Goal: Task Accomplishment & Management: Complete application form

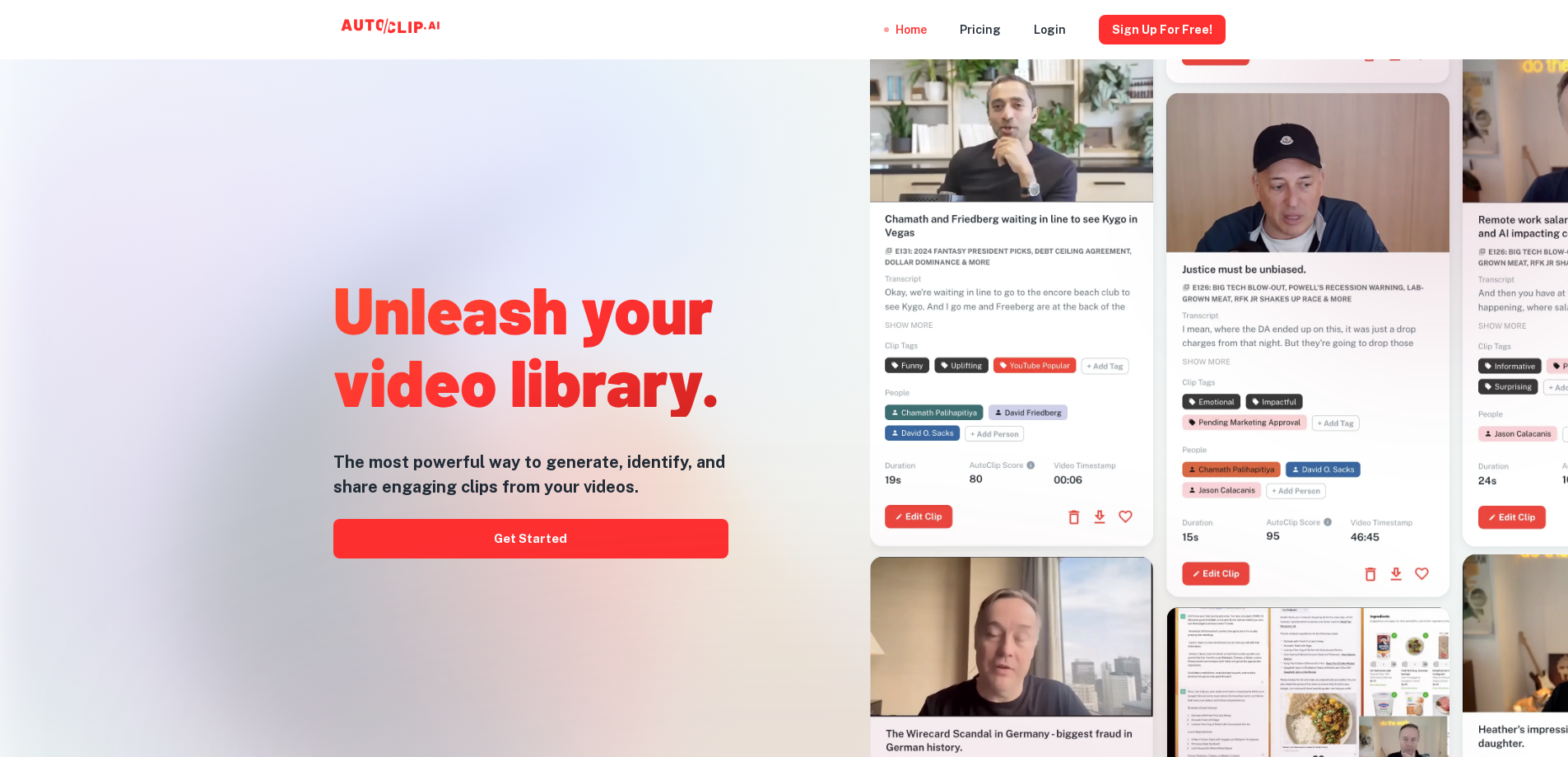
click at [709, 43] on div "Home Pricing Login Sign Up for free!" at bounding box center [784, 30] width 988 height 59
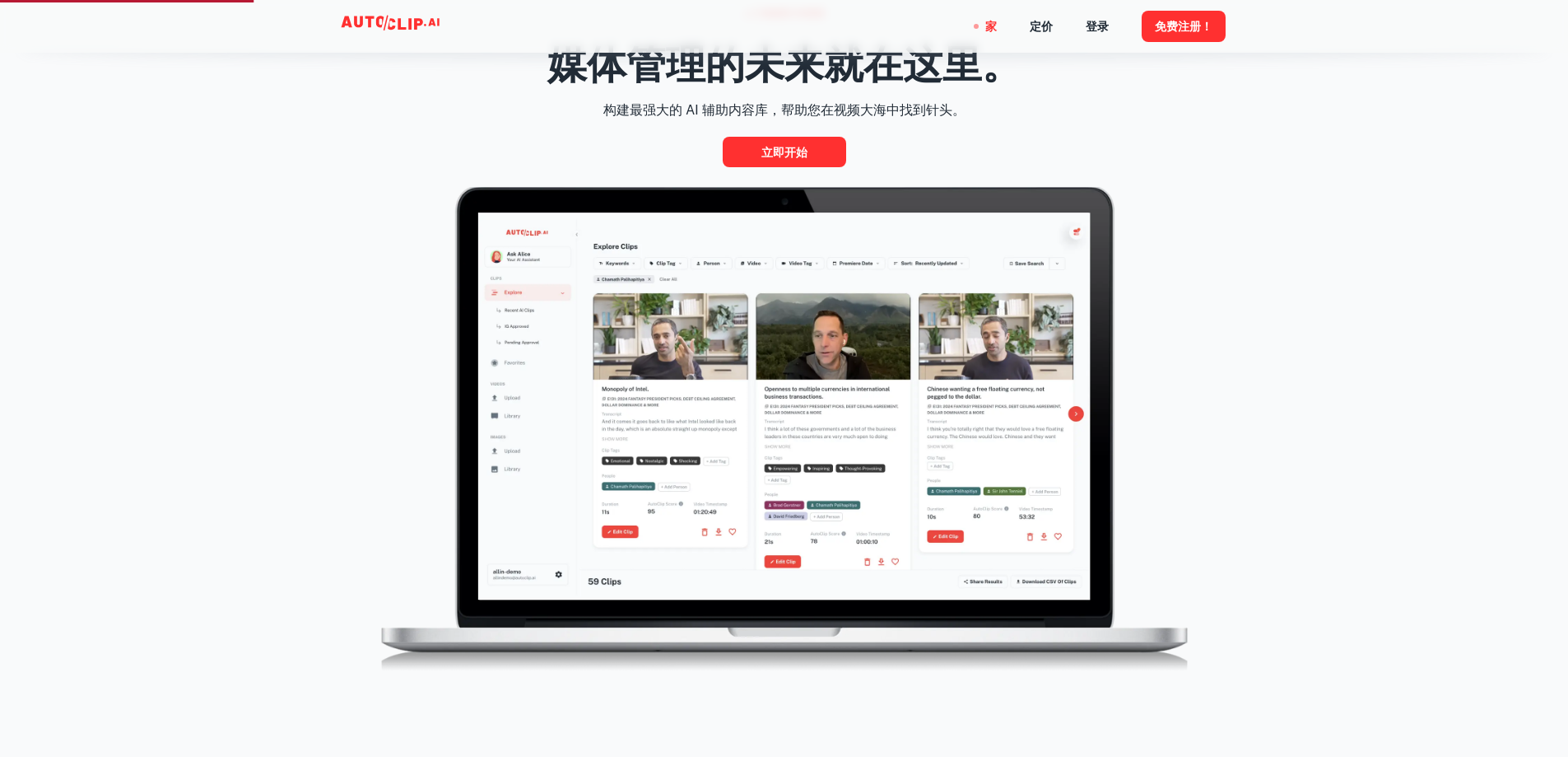
scroll to position [906, 0]
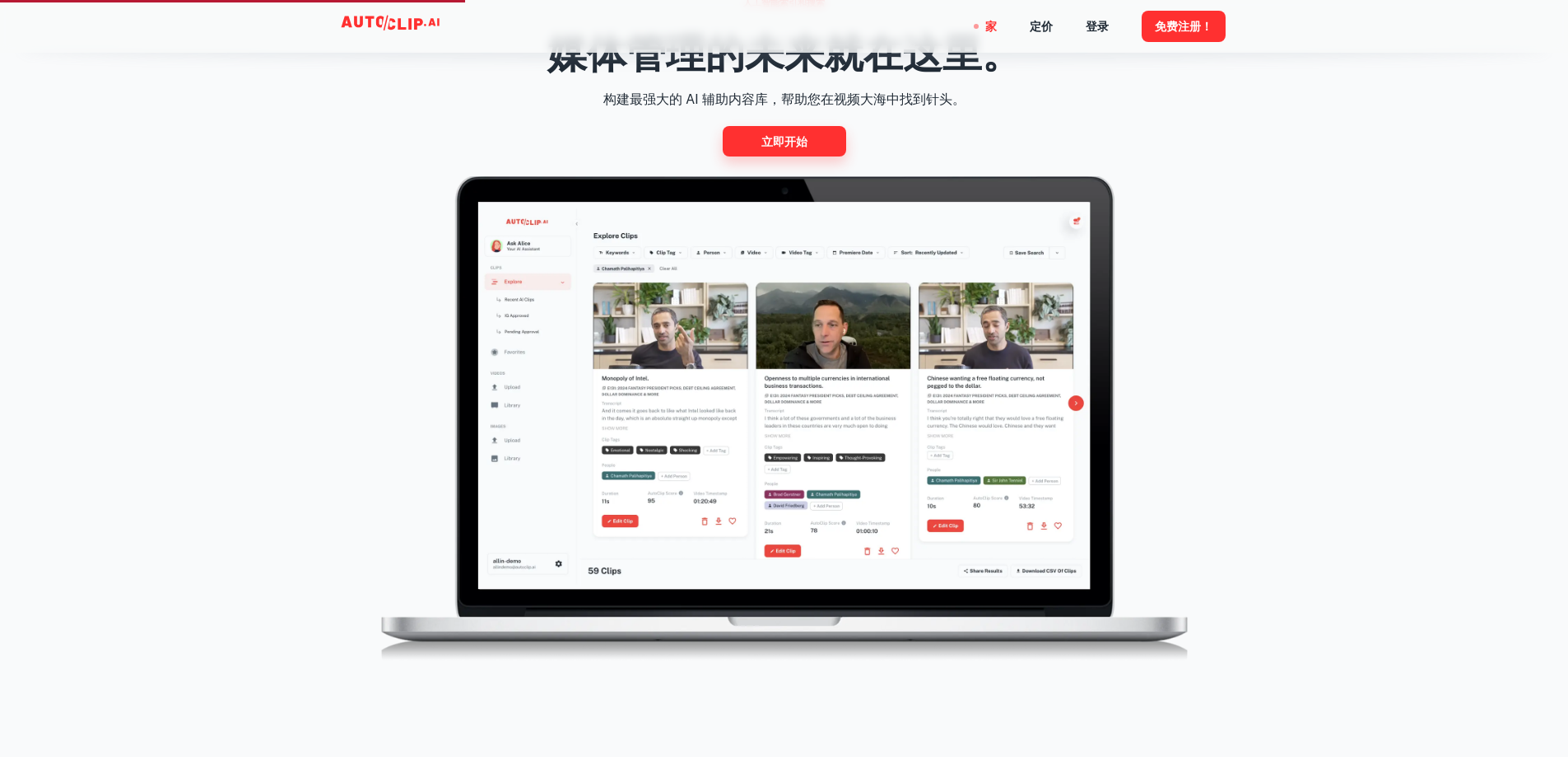
click at [784, 140] on font "立即开始" at bounding box center [784, 141] width 46 height 13
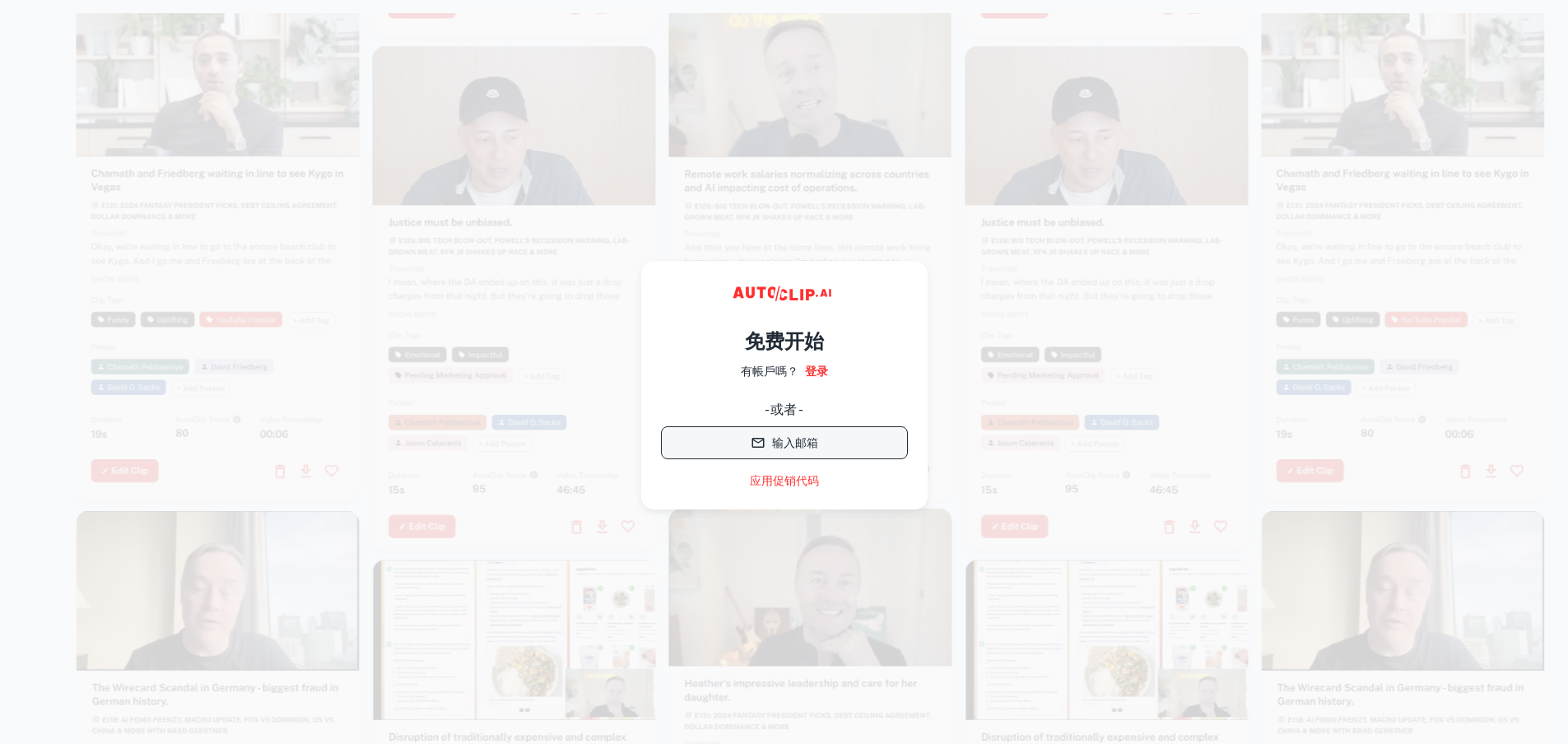
click at [796, 446] on font "输入邮箱" at bounding box center [795, 443] width 46 height 13
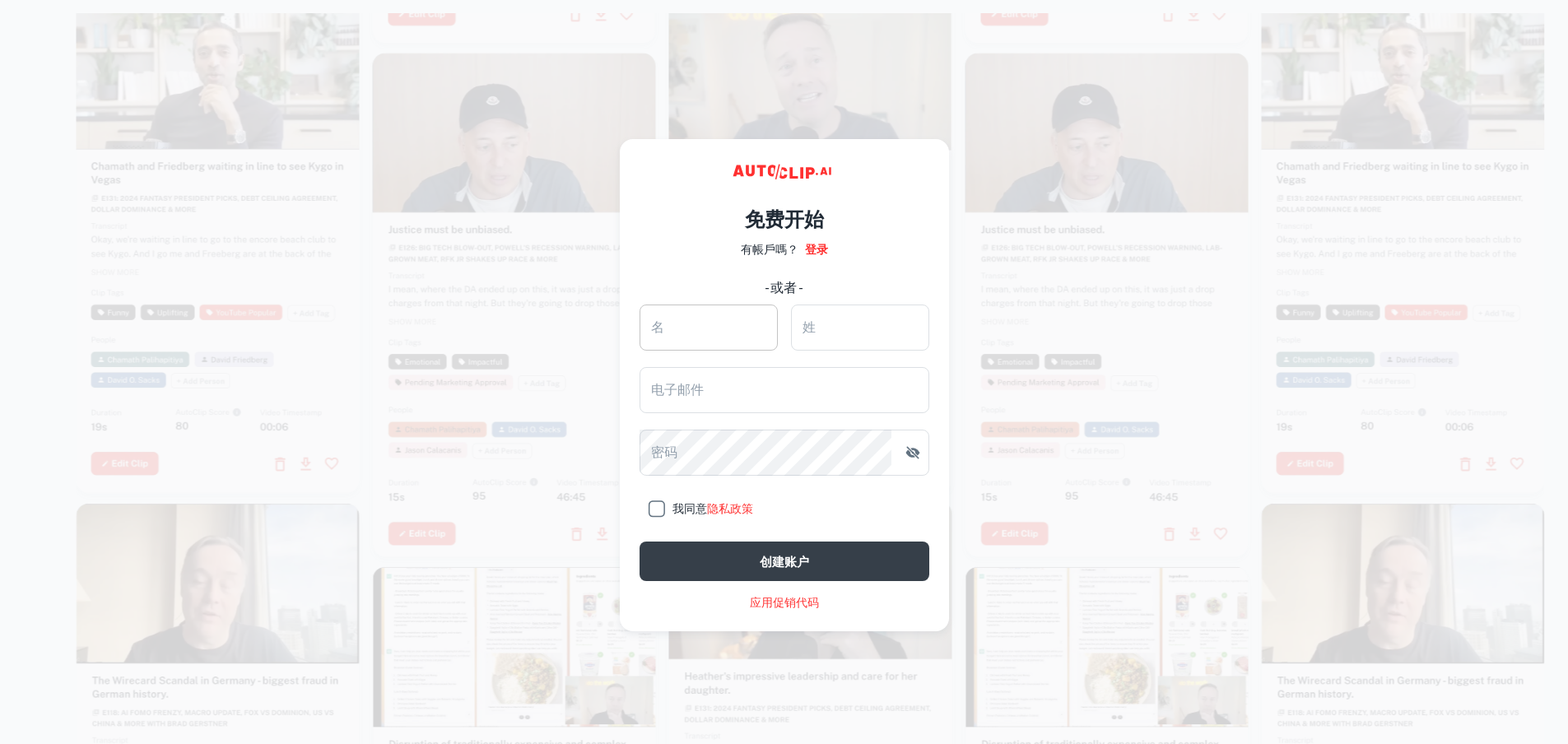
click at [682, 330] on input "名" at bounding box center [709, 327] width 139 height 46
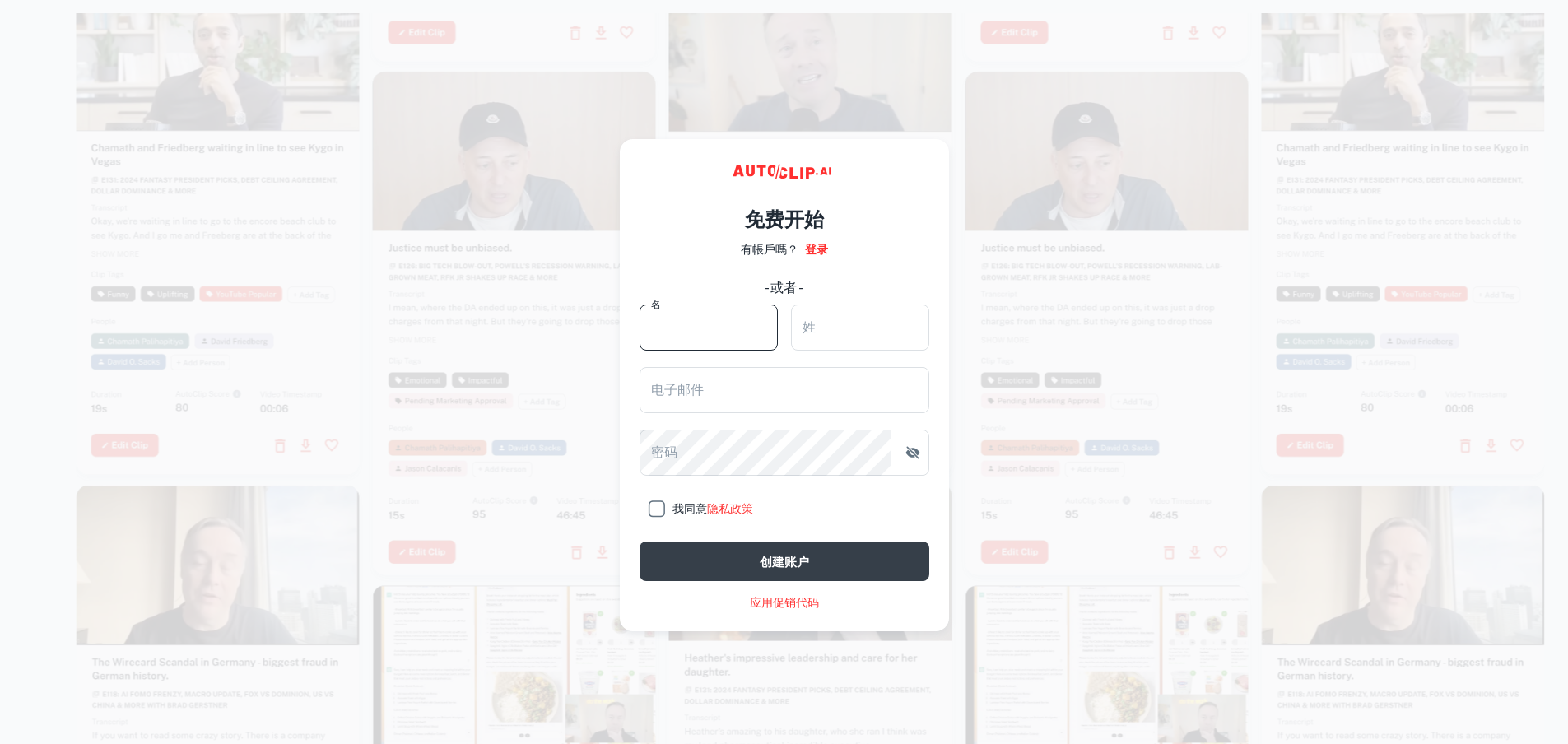
click at [651, 504] on input "我同意 隐私政策" at bounding box center [656, 509] width 33 height 33
checkbox input "true"
click at [715, 328] on input "名" at bounding box center [709, 327] width 139 height 46
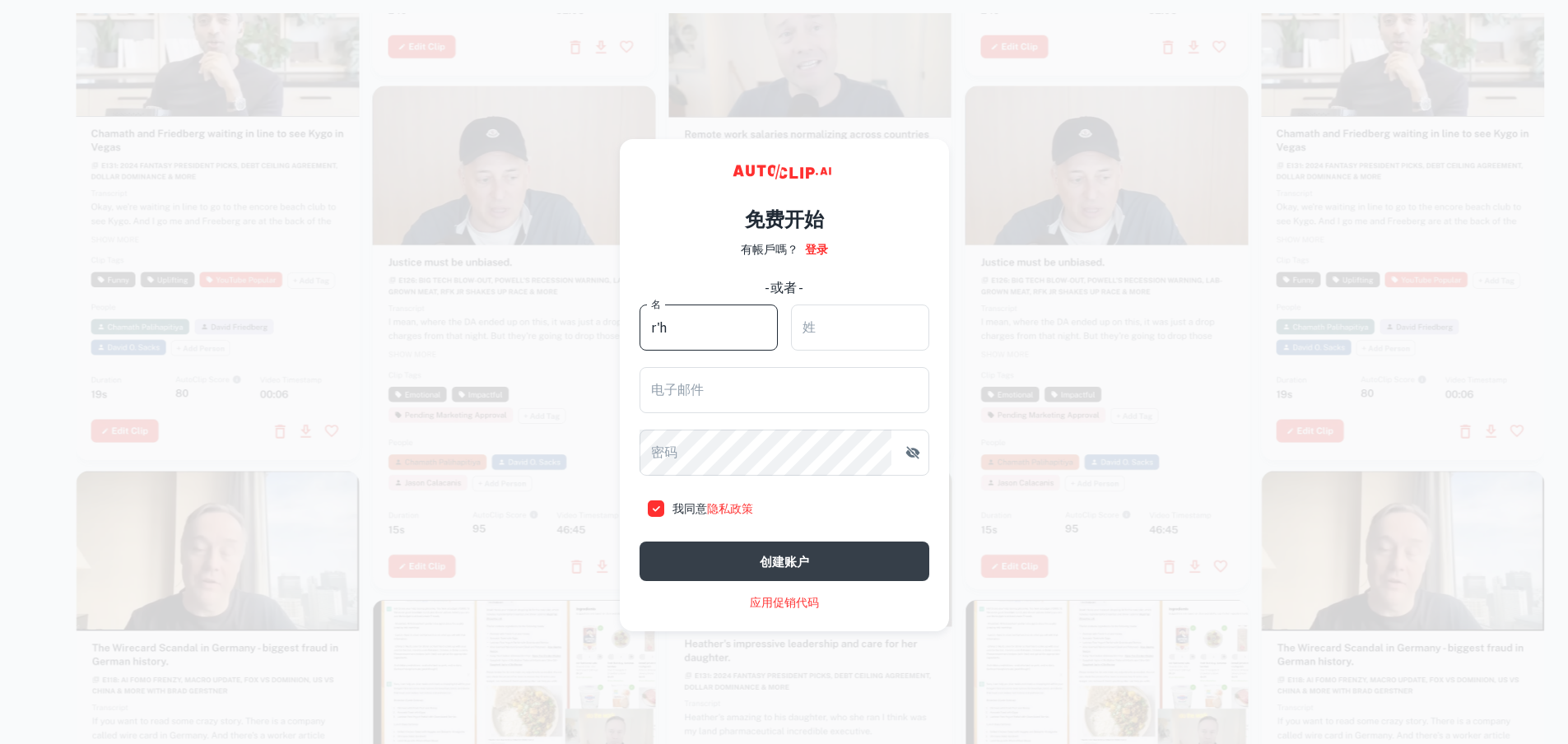
type input "r"
type input "R"
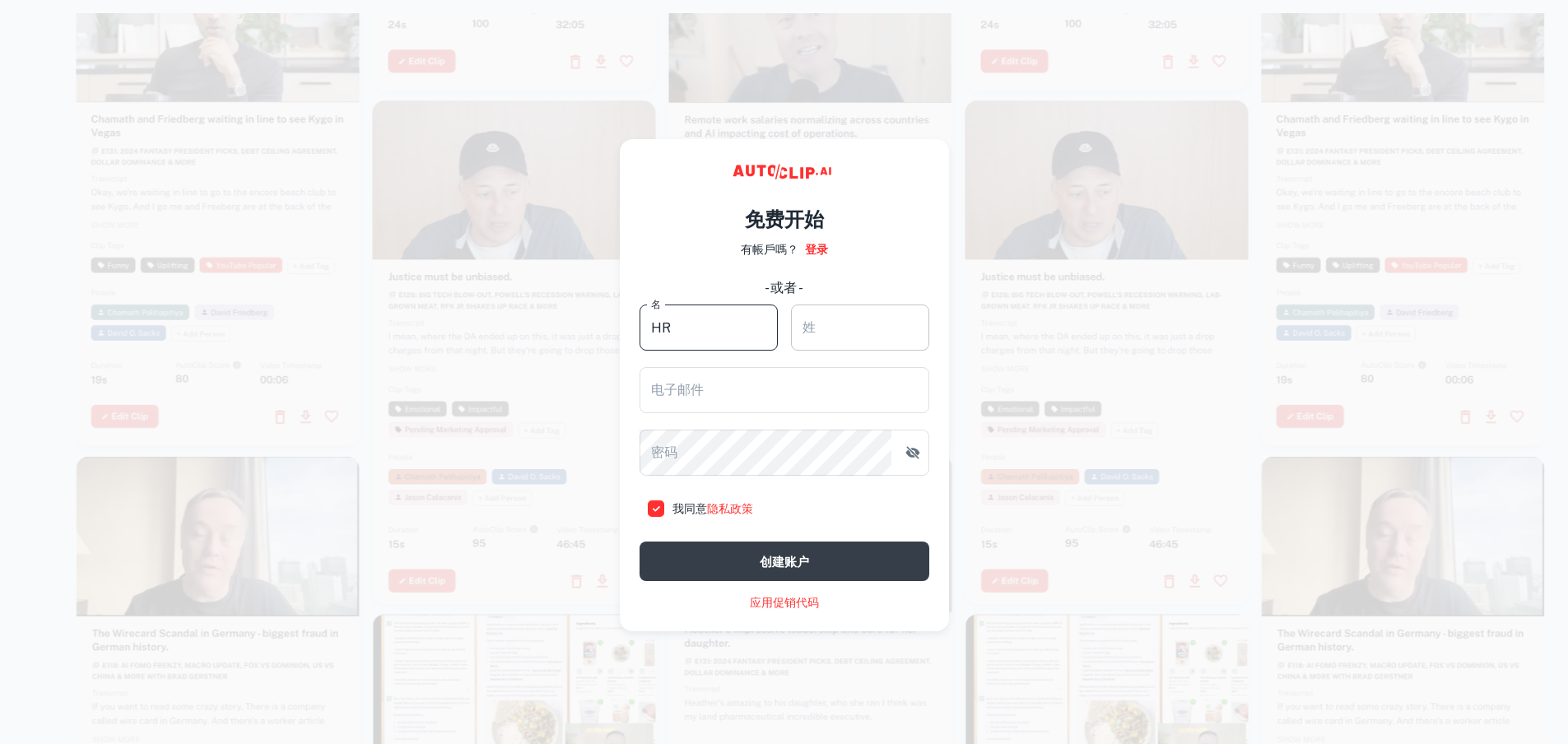
type input "HR"
click at [880, 326] on input "姓" at bounding box center [860, 327] width 139 height 46
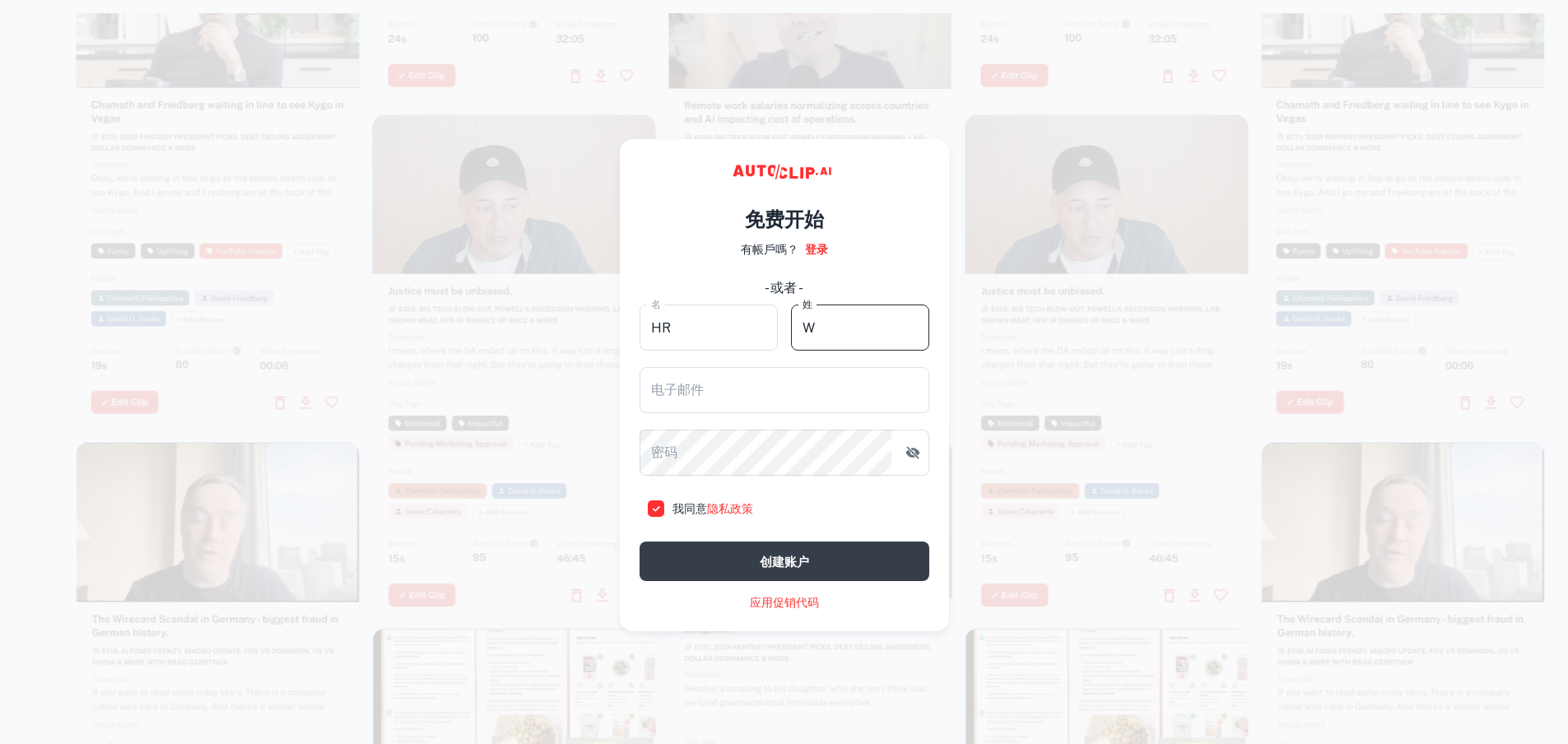
type input "W"
click at [720, 414] on div "名 HR 名 姓 W 姓 电子邮件 电子邮件 密码 密码 我同意 隐私政策 创建账户" at bounding box center [784, 442] width 289 height 276
click at [720, 408] on input "电子邮件" at bounding box center [784, 389] width 289 height 46
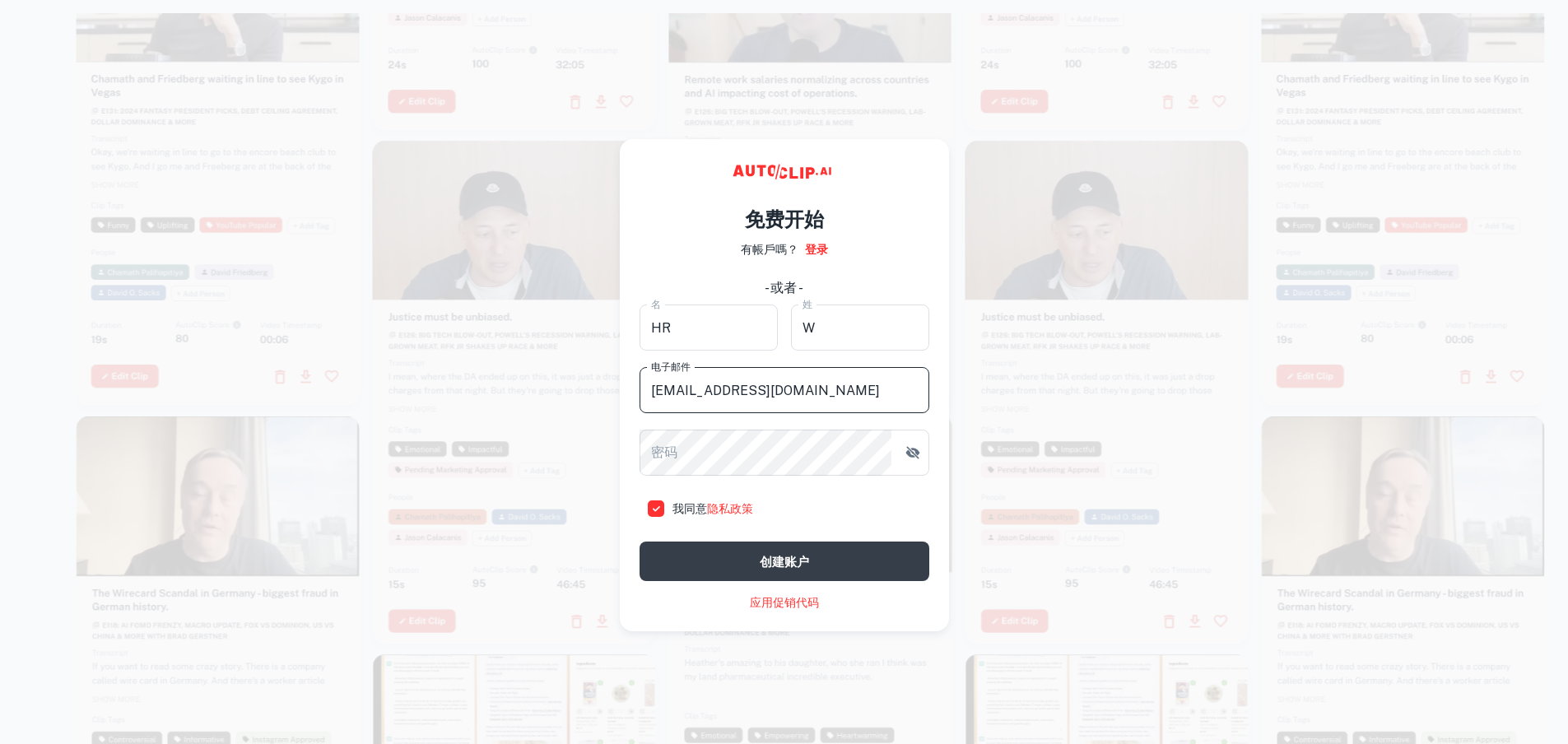
type input "243463303@QQ.COM"
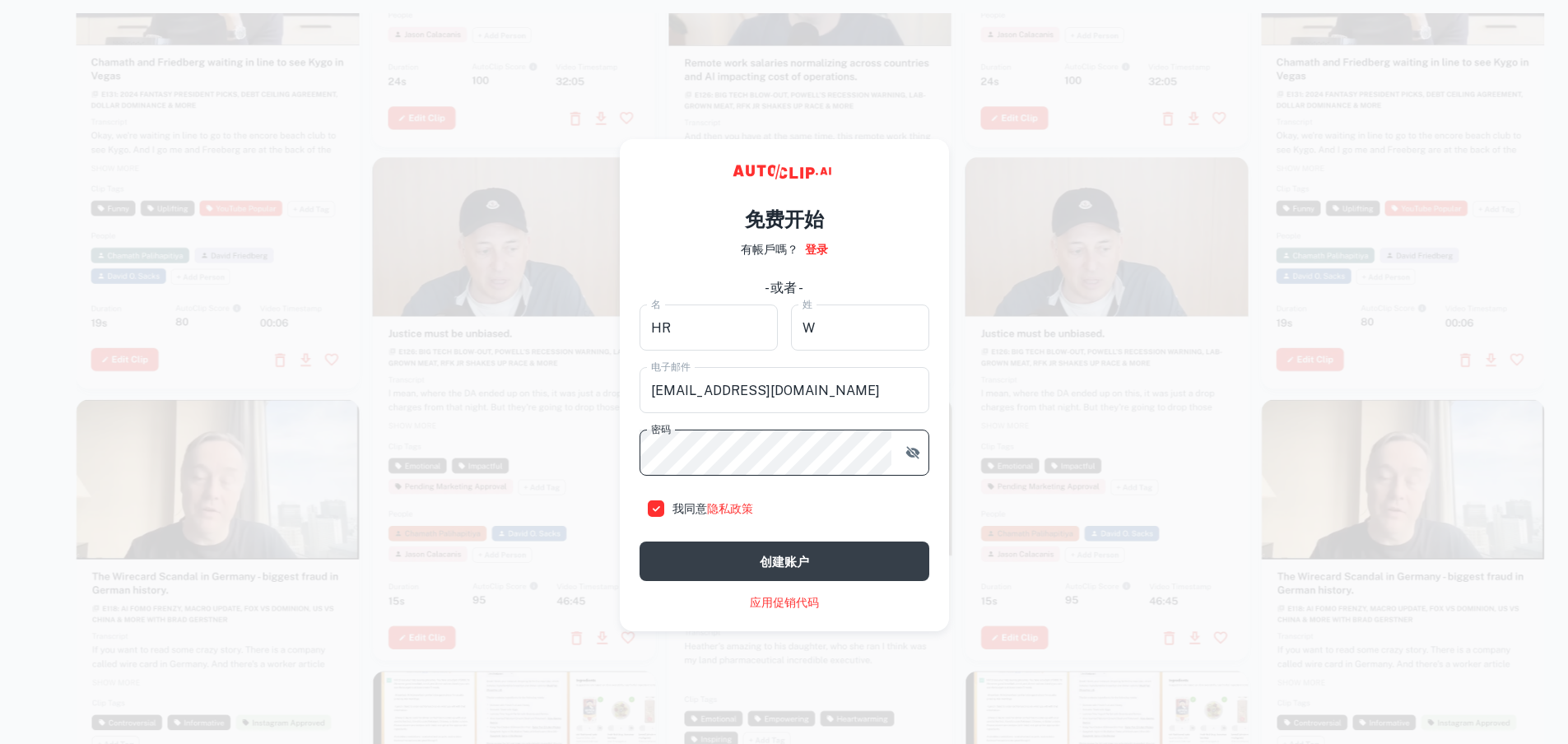
click at [915, 443] on button "button" at bounding box center [913, 452] width 30 height 30
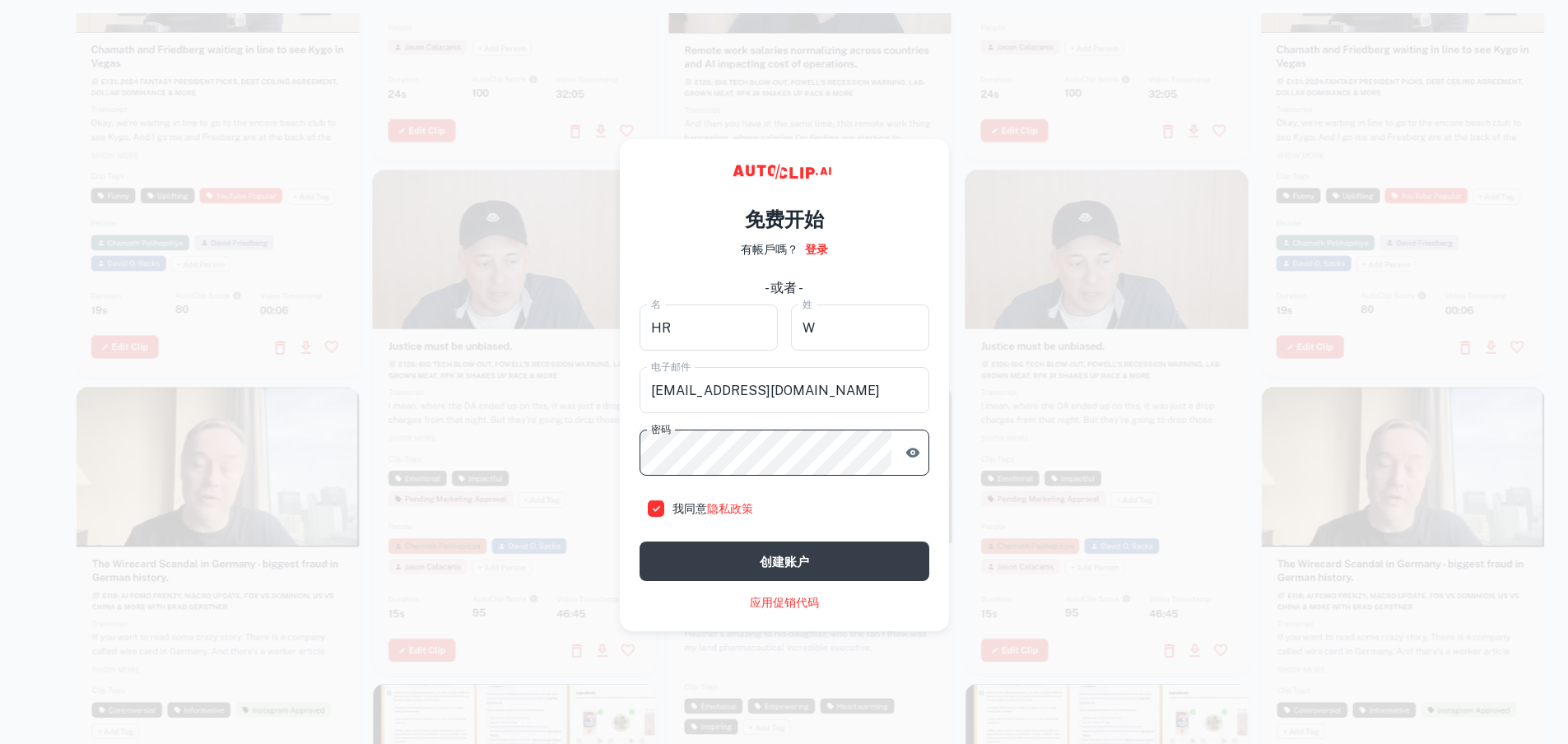
click button "创建账户" at bounding box center [784, 560] width 289 height 39
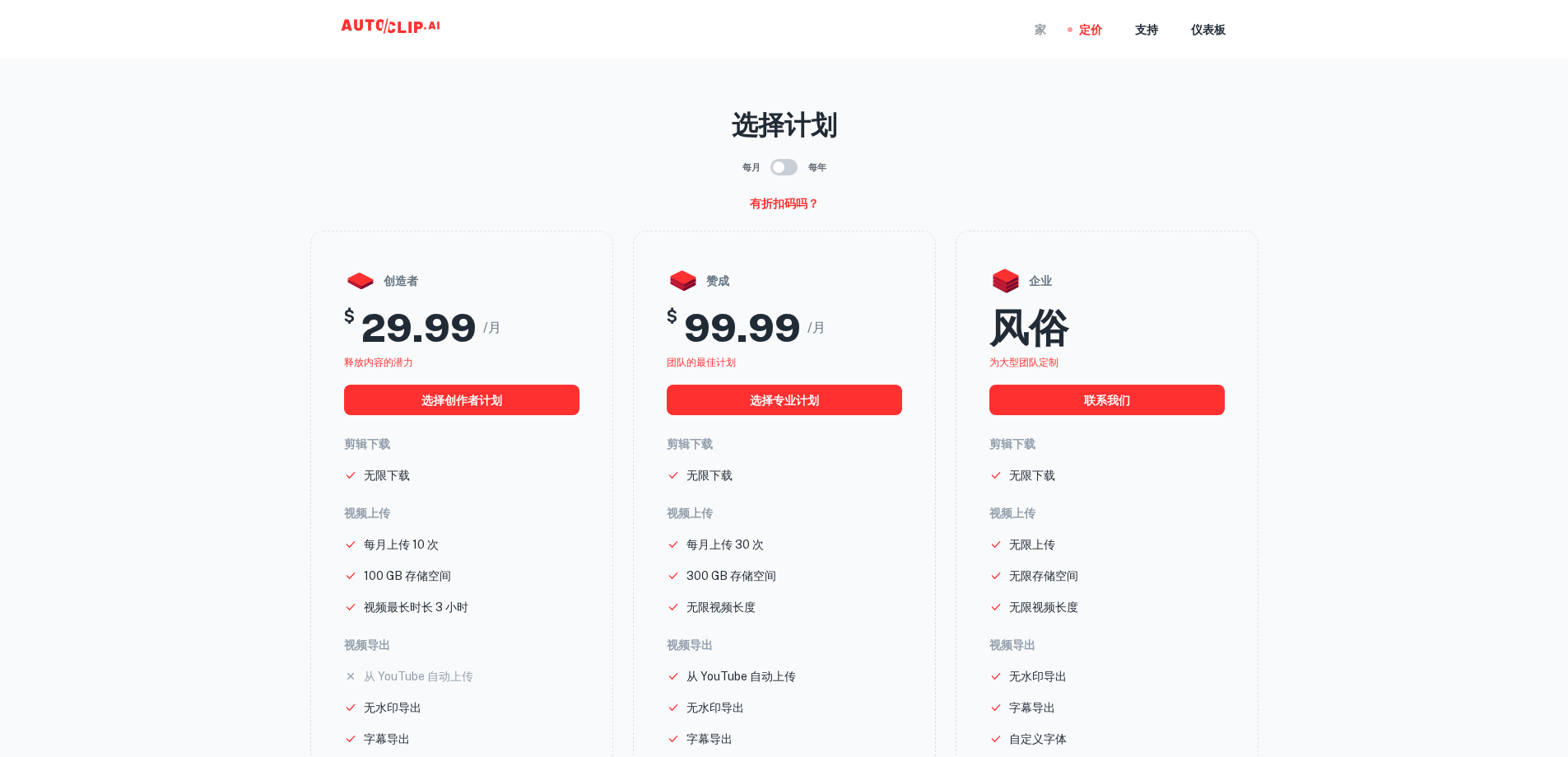
click at [1040, 24] on font "家" at bounding box center [1040, 30] width 11 height 13
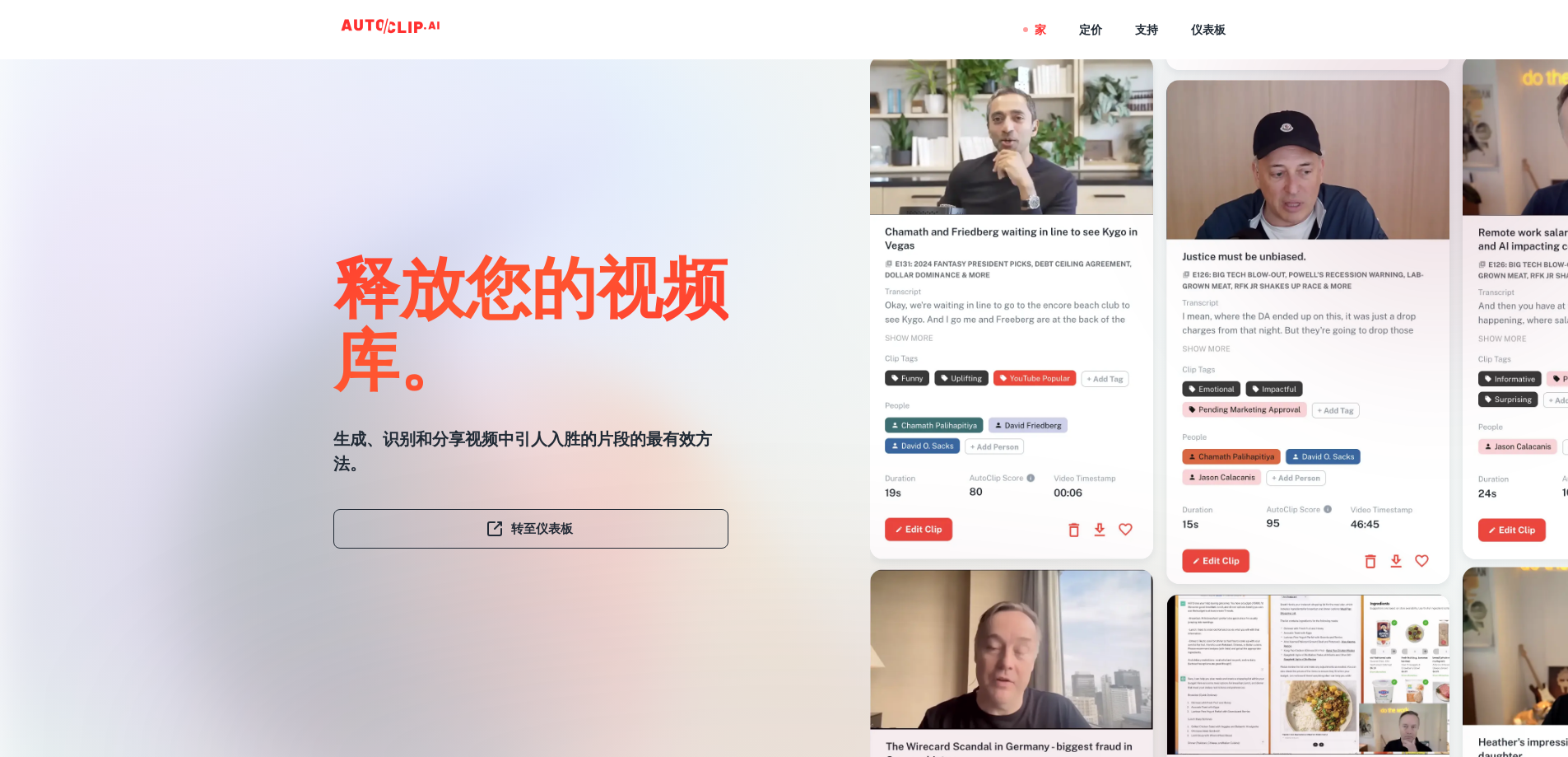
click at [614, 525] on link "转至仪表板" at bounding box center [530, 529] width 395 height 39
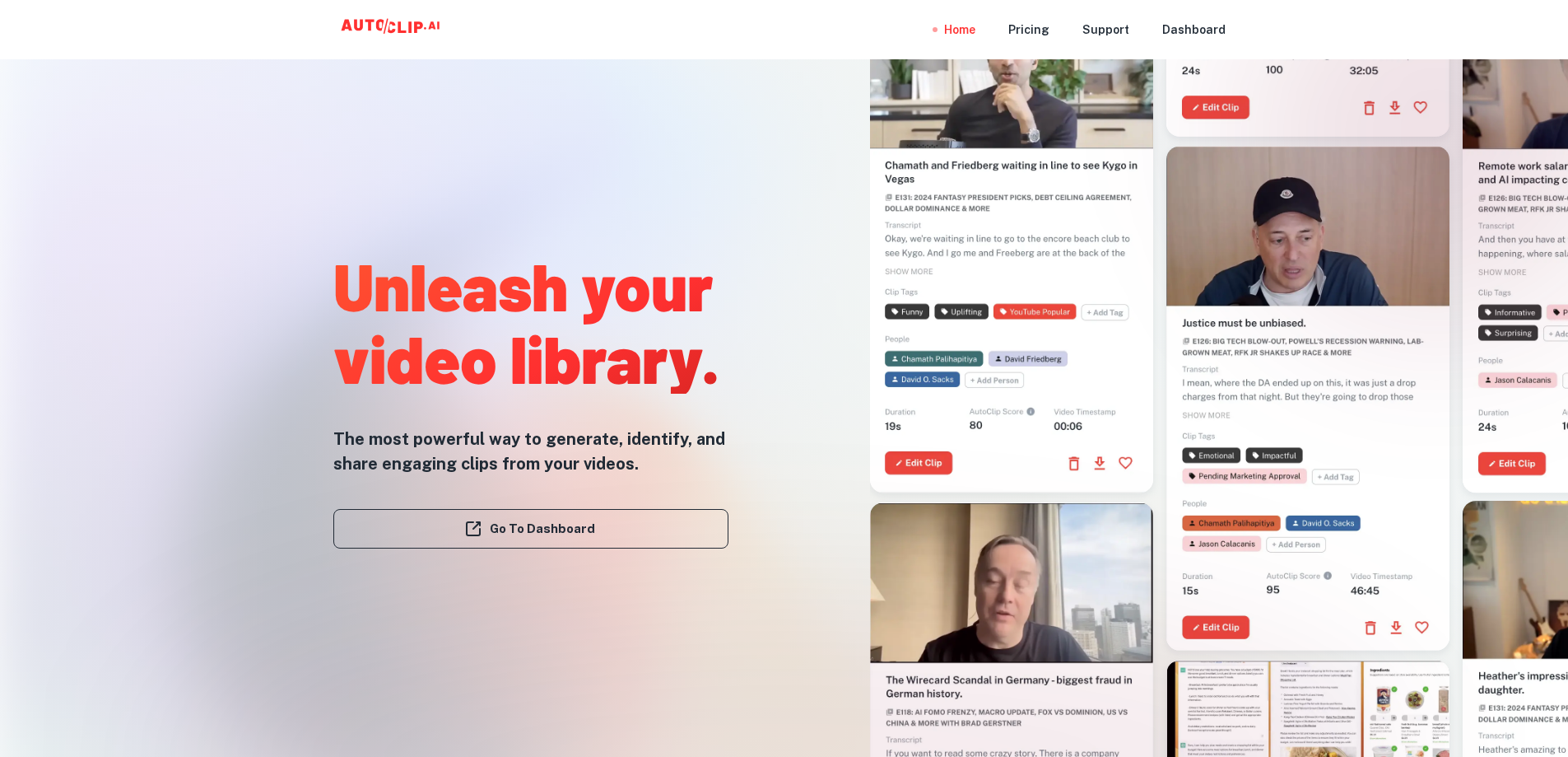
drag, startPoint x: 248, startPoint y: 572, endPoint x: 258, endPoint y: 579, distance: 12.2
click at [248, 590] on div "Unleash your video library. The most powerful way to generate, identify, and sh…" at bounding box center [498, 312] width 507 height 757
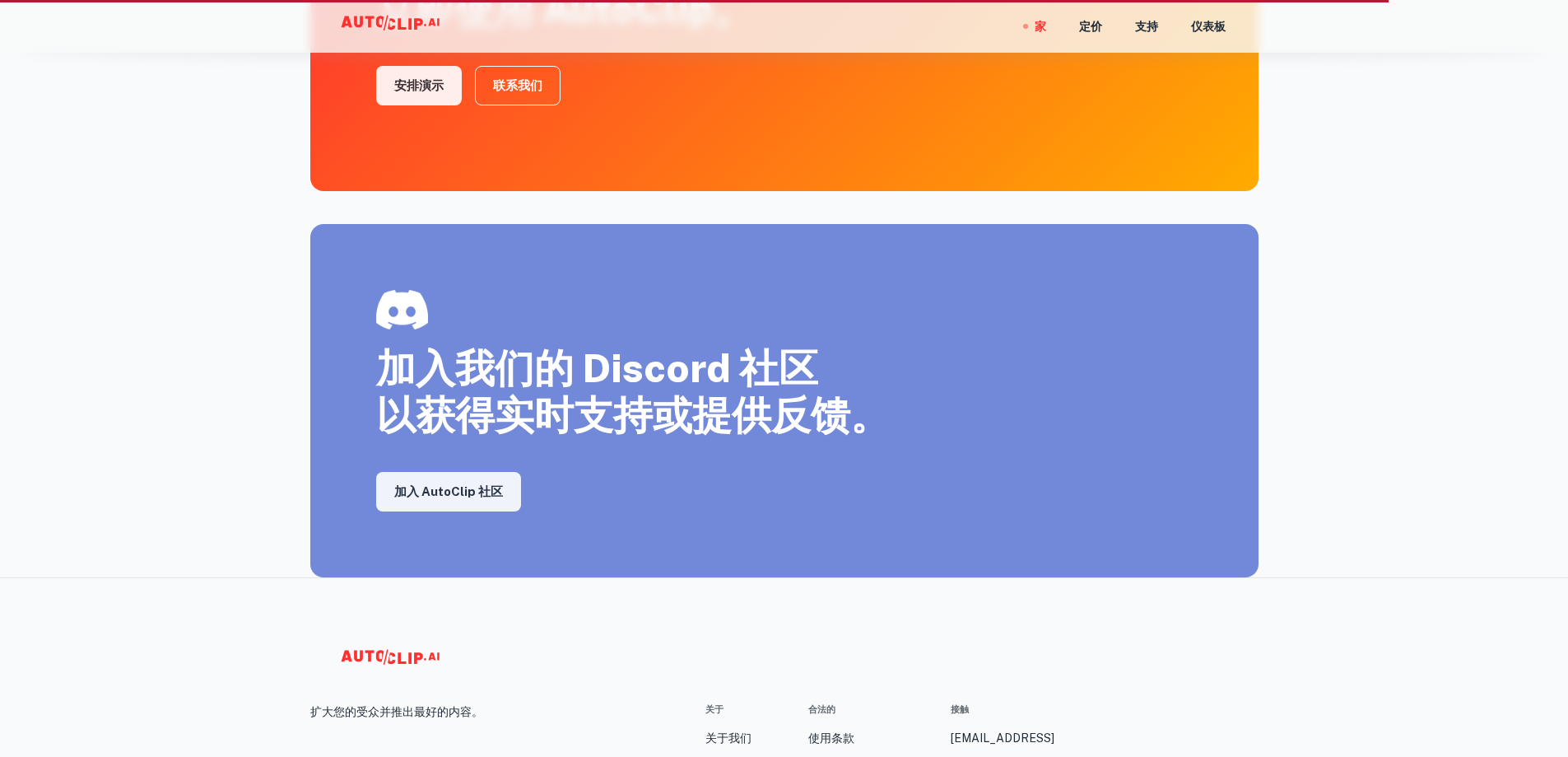
scroll to position [2862, 0]
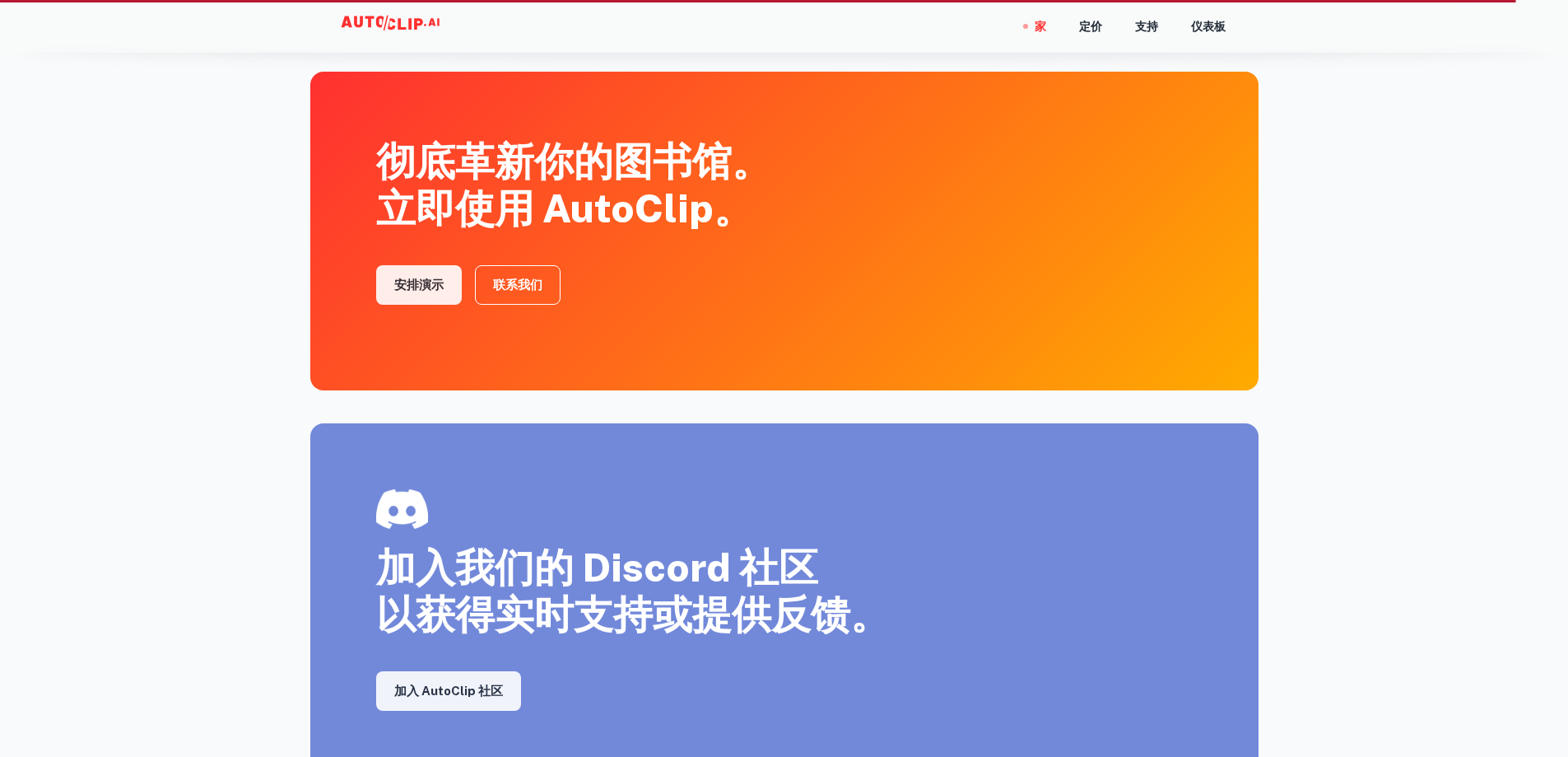
drag, startPoint x: 1354, startPoint y: 536, endPoint x: 1369, endPoint y: 470, distance: 67.7
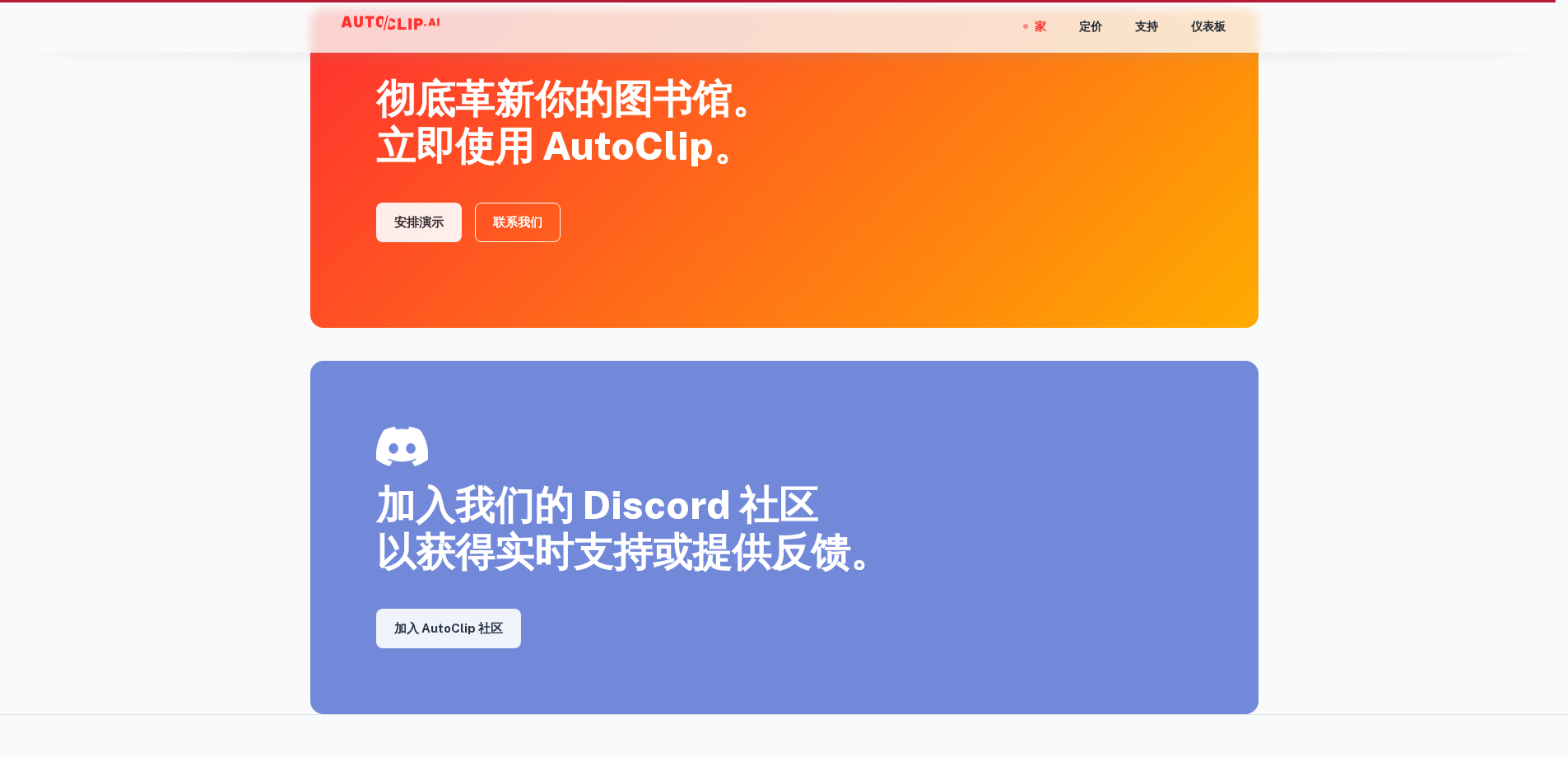
drag, startPoint x: 1422, startPoint y: 546, endPoint x: 1503, endPoint y: 221, distance: 334.9
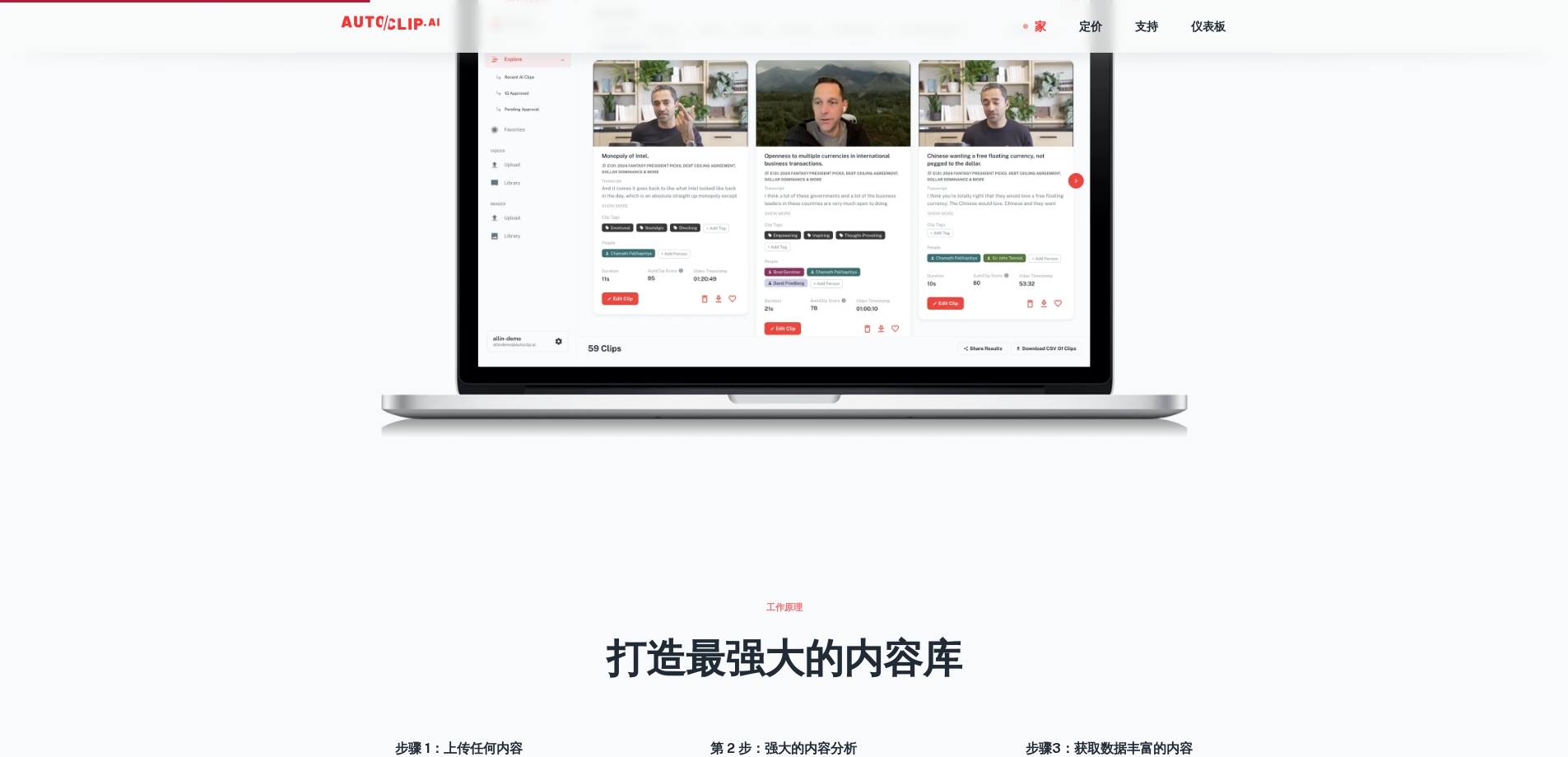
scroll to position [1504, 0]
